Goal: Transaction & Acquisition: Download file/media

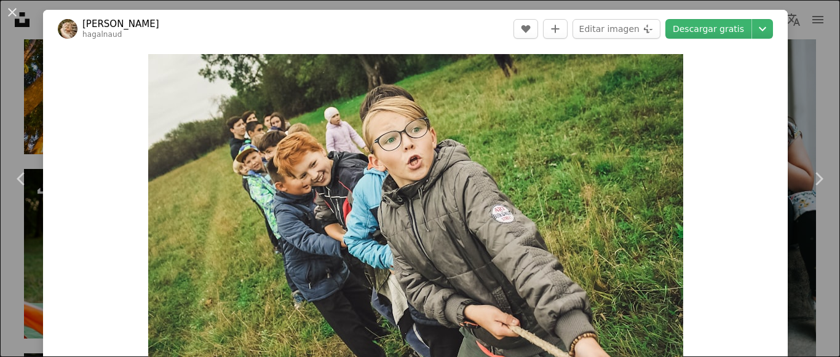
scroll to position [53, 0]
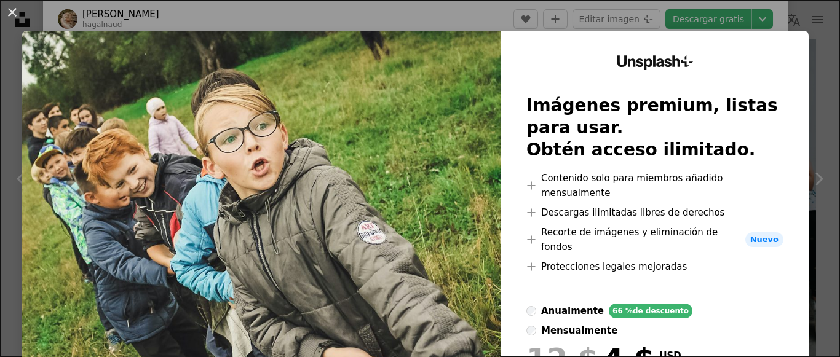
click at [414, 79] on img at bounding box center [261, 256] width 479 height 450
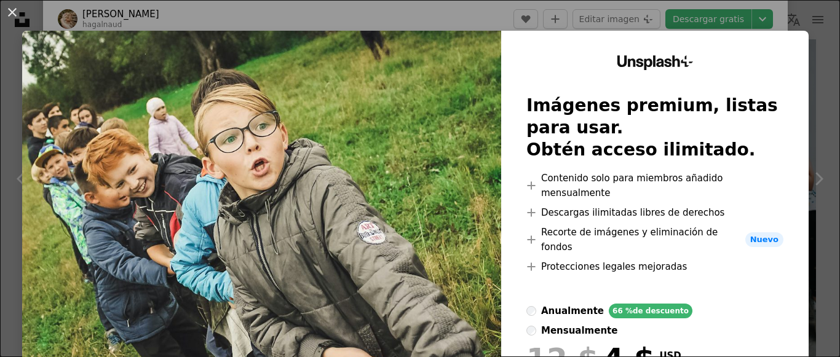
click at [414, 79] on img at bounding box center [261, 256] width 479 height 450
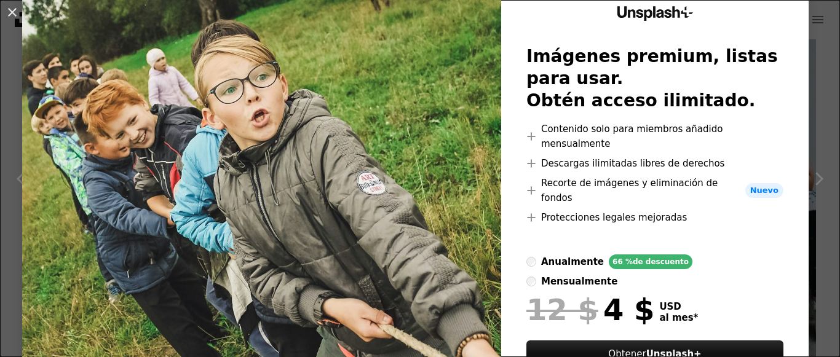
scroll to position [106, 0]
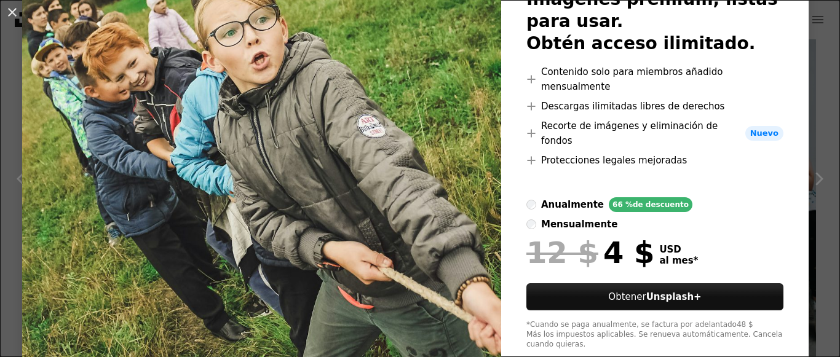
click at [219, 105] on img at bounding box center [261, 149] width 479 height 450
drag, startPoint x: 219, startPoint y: 105, endPoint x: 762, endPoint y: -33, distance: 560.0
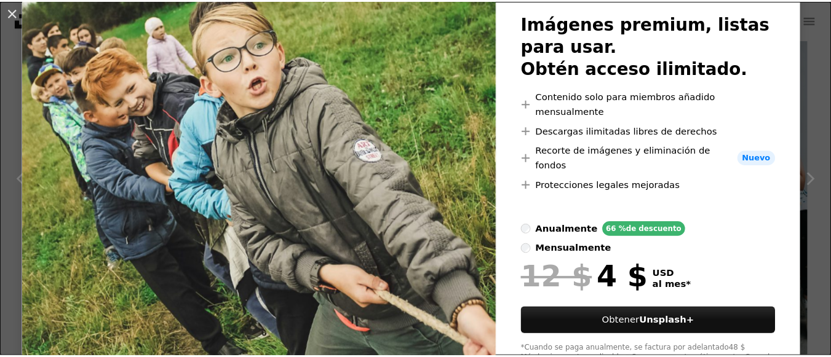
scroll to position [0, 0]
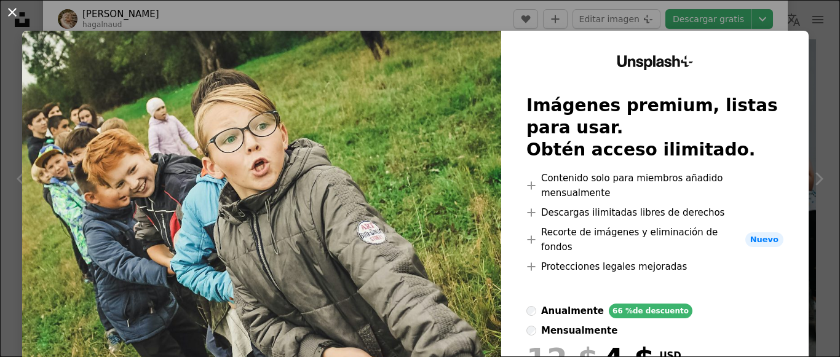
click at [12, 17] on button "An X shape" at bounding box center [12, 12] width 15 height 15
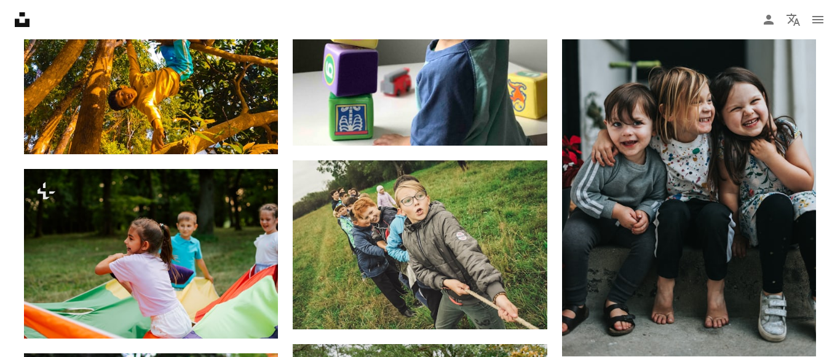
click at [12, 17] on icon "Unsplash logo Página de inicio de Unsplash" at bounding box center [22, 19] width 25 height 25
